Goal: Navigation & Orientation: Find specific page/section

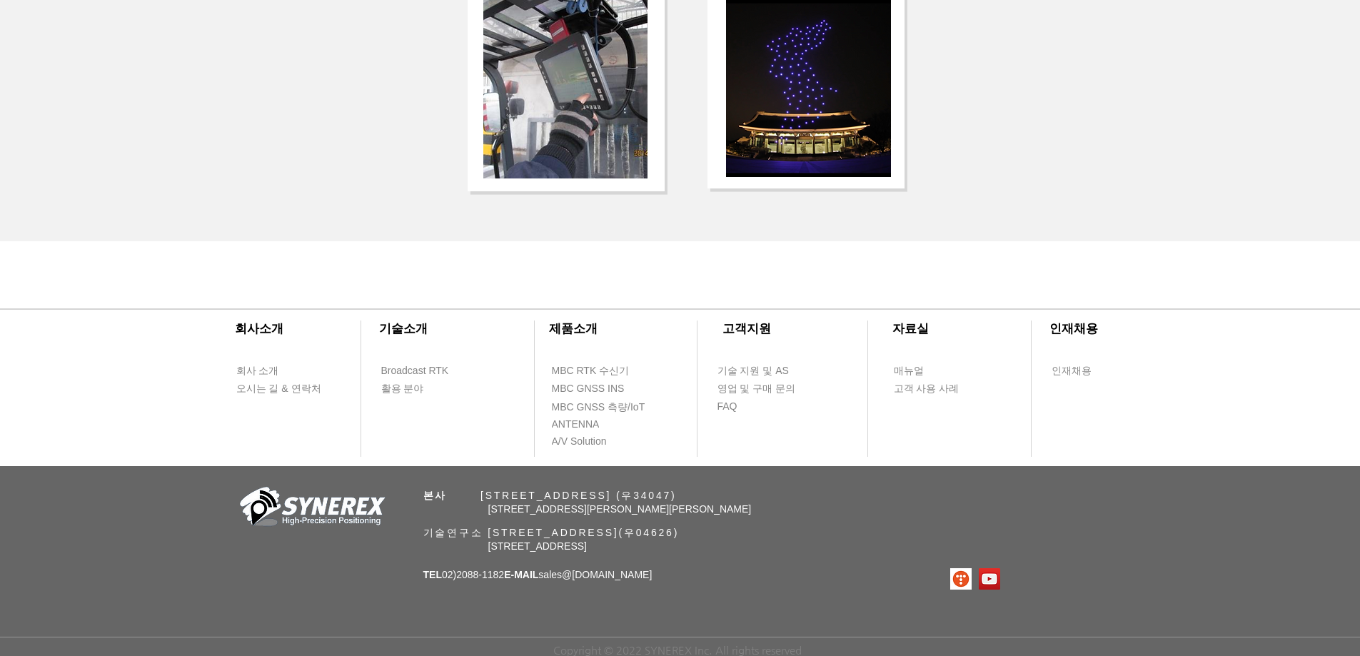
scroll to position [3043, 0]
click at [728, 463] on div "​회사소개 ​기술소개 회사 소개 Broadcast RTK 오시는 길 & 연락처 활용 분야 ​제품소개 ​고객지원 ​자료실 ​인재채용 MBC RT…" at bounding box center [680, 469] width 1360 height 373
click at [775, 461] on div at bounding box center [680, 374] width 1360 height 183
click at [631, 409] on span "MBC GNSS 측량/IoT" at bounding box center [599, 408] width 94 height 14
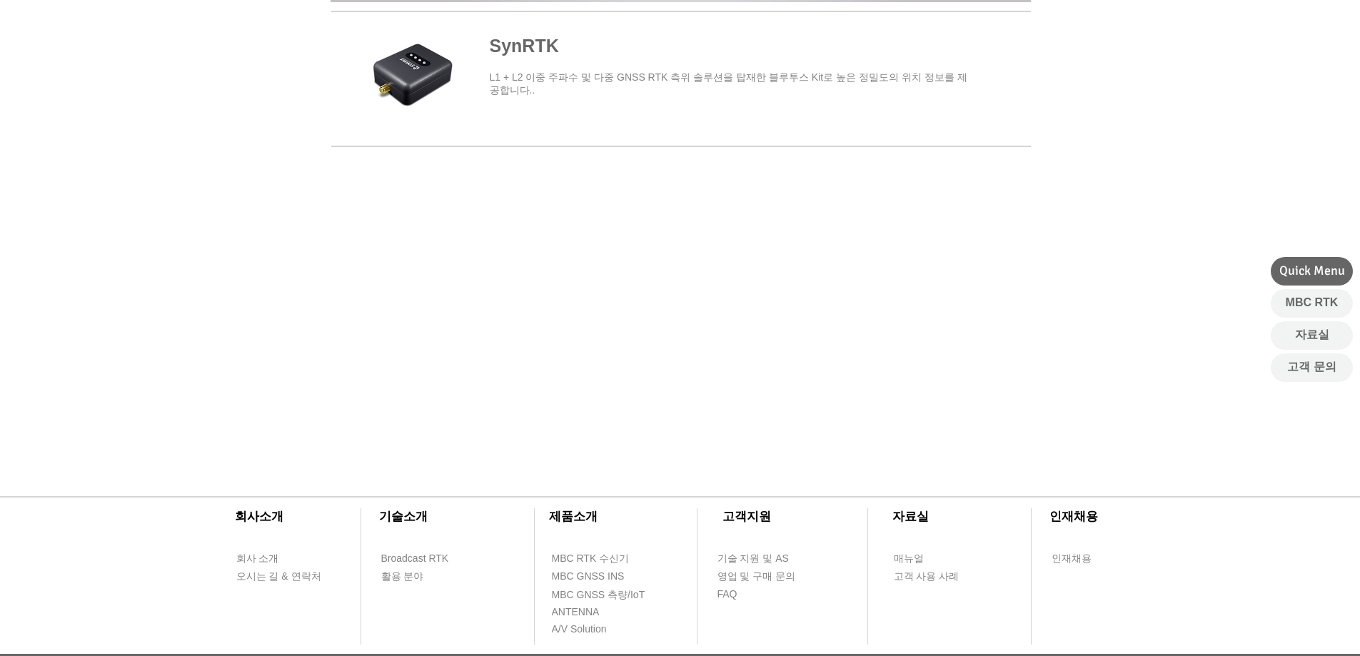
scroll to position [643, 0]
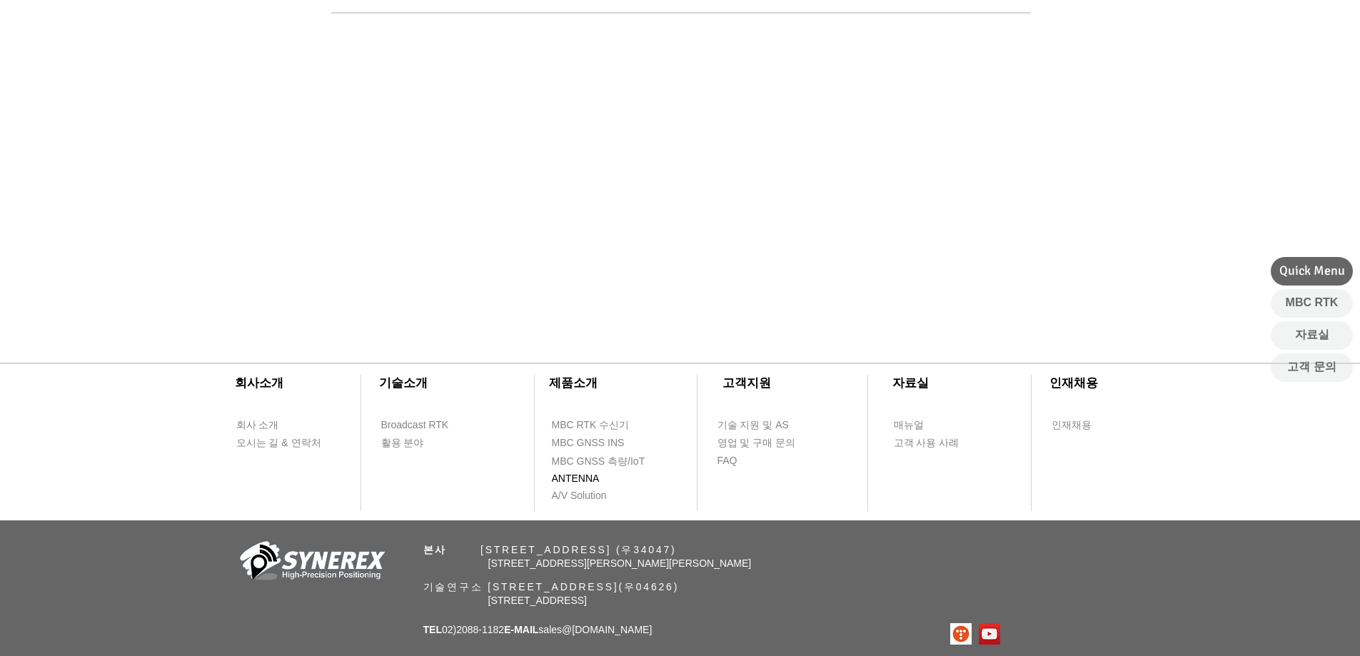
click at [576, 483] on span "ANTENNA" at bounding box center [576, 479] width 48 height 14
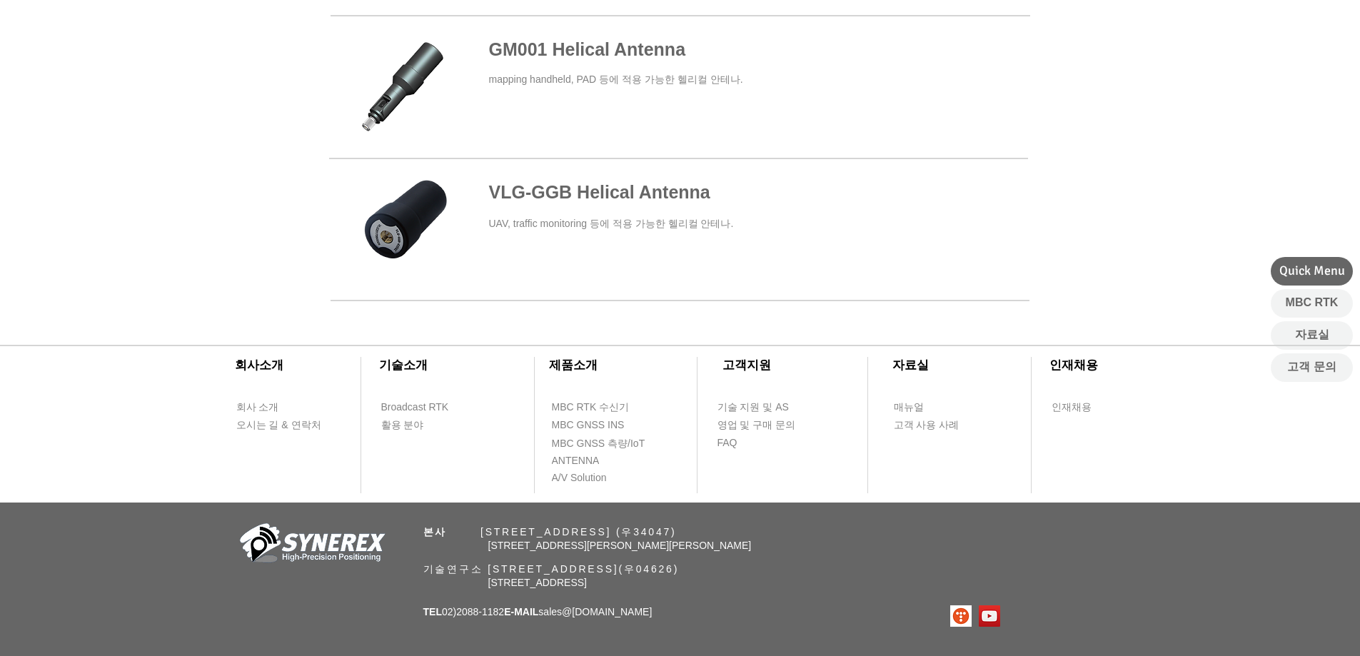
scroll to position [765, 0]
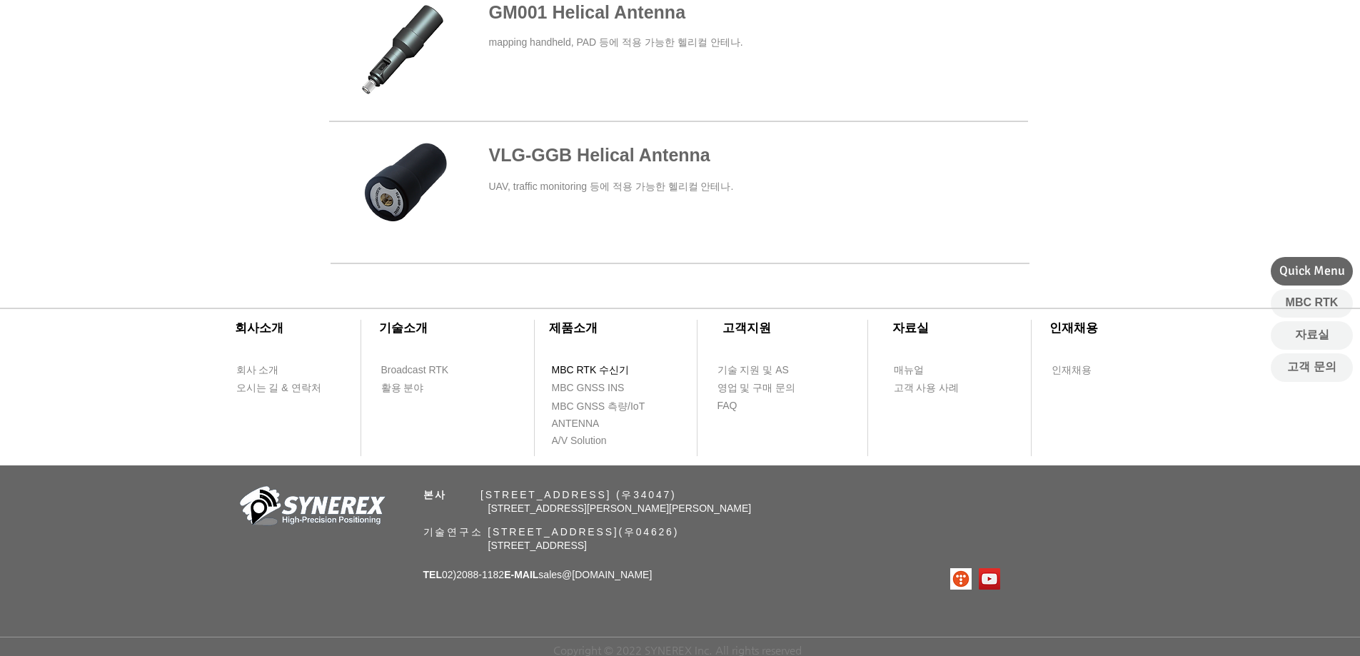
click at [586, 369] on span "MBC RTK 수신기" at bounding box center [591, 370] width 78 height 14
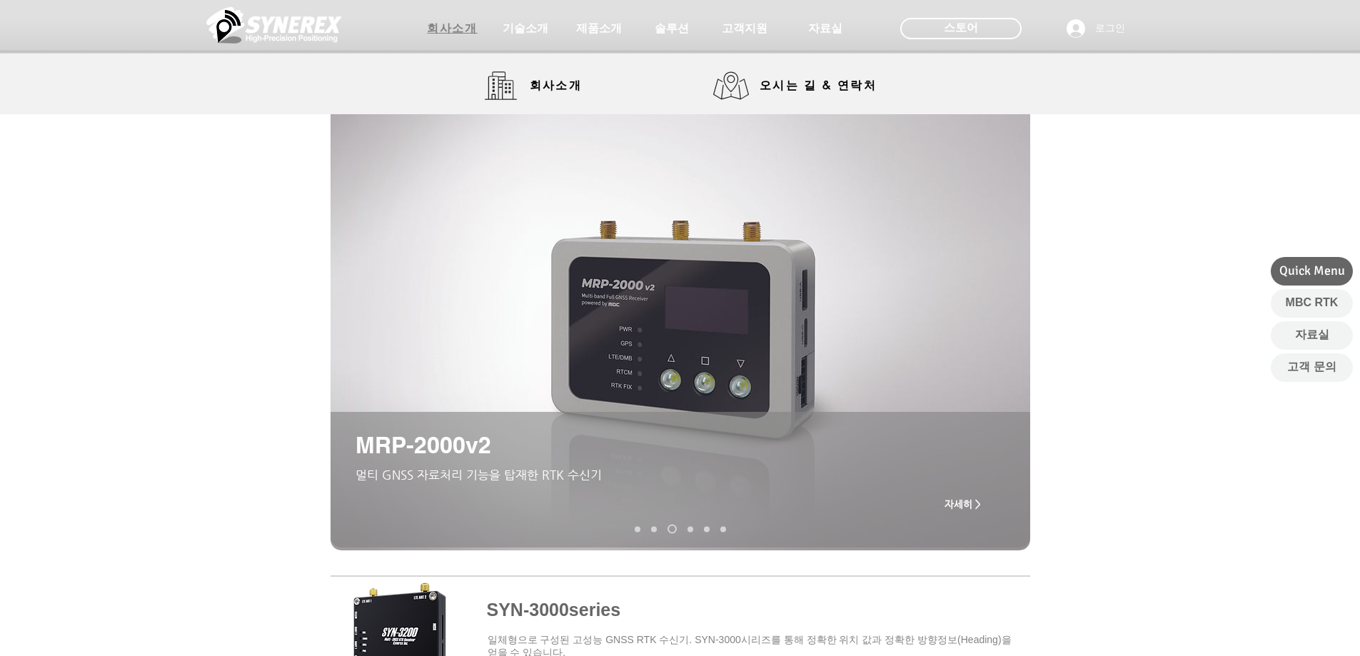
click at [445, 31] on span "회사소개" at bounding box center [452, 28] width 50 height 15
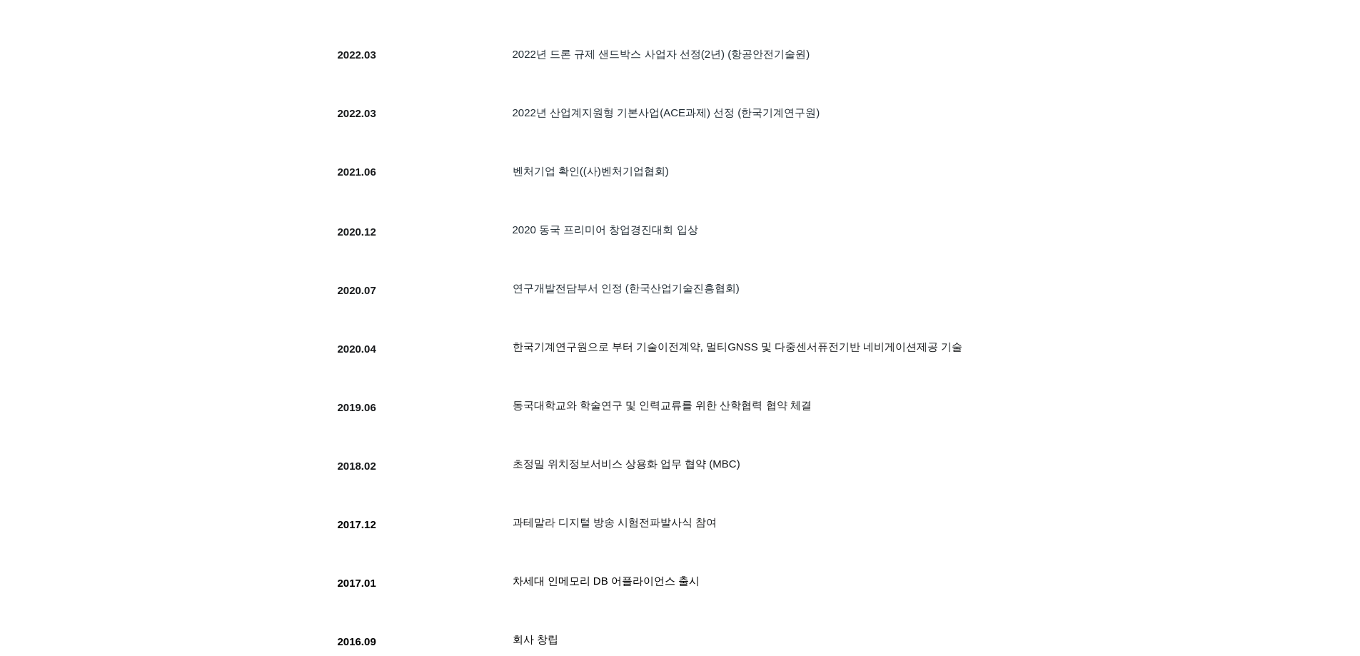
scroll to position [1357, 0]
